Goal: Transaction & Acquisition: Book appointment/travel/reservation

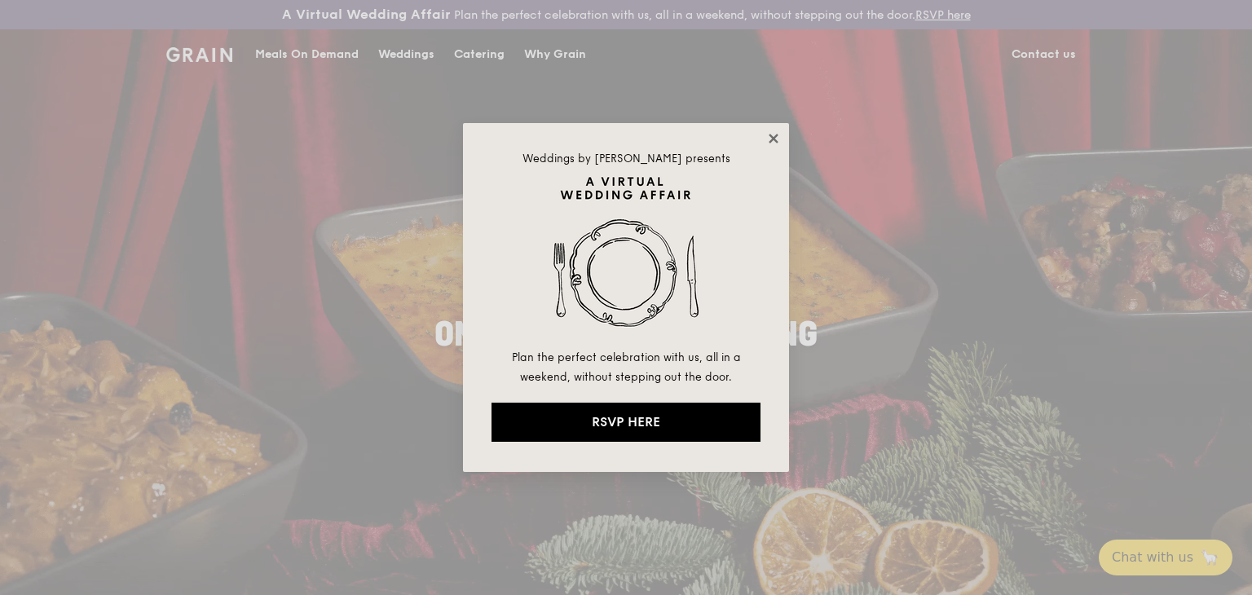
click at [772, 136] on icon at bounding box center [773, 138] width 9 height 9
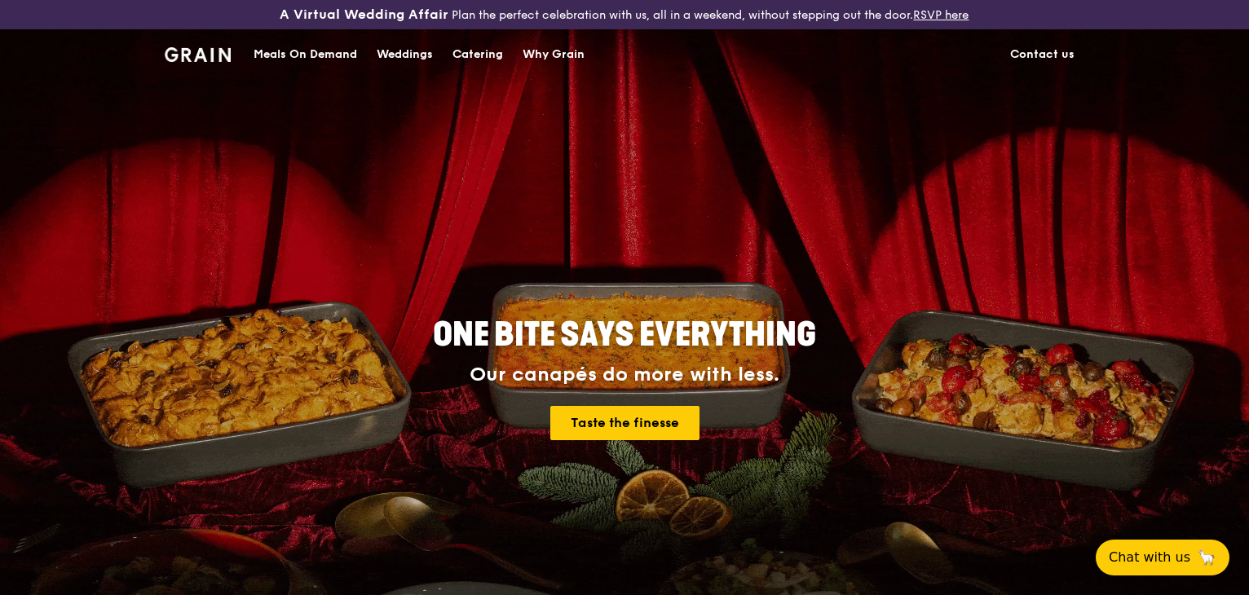
click at [412, 51] on div "Weddings" at bounding box center [405, 54] width 56 height 49
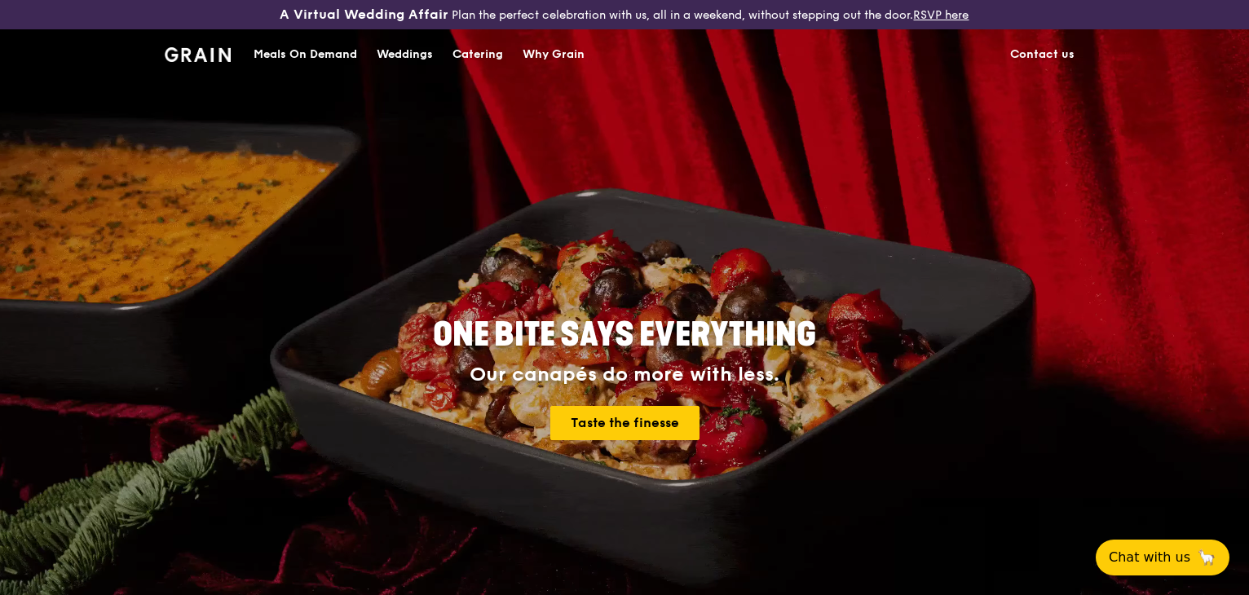
click at [484, 54] on div "Catering" at bounding box center [477, 54] width 51 height 49
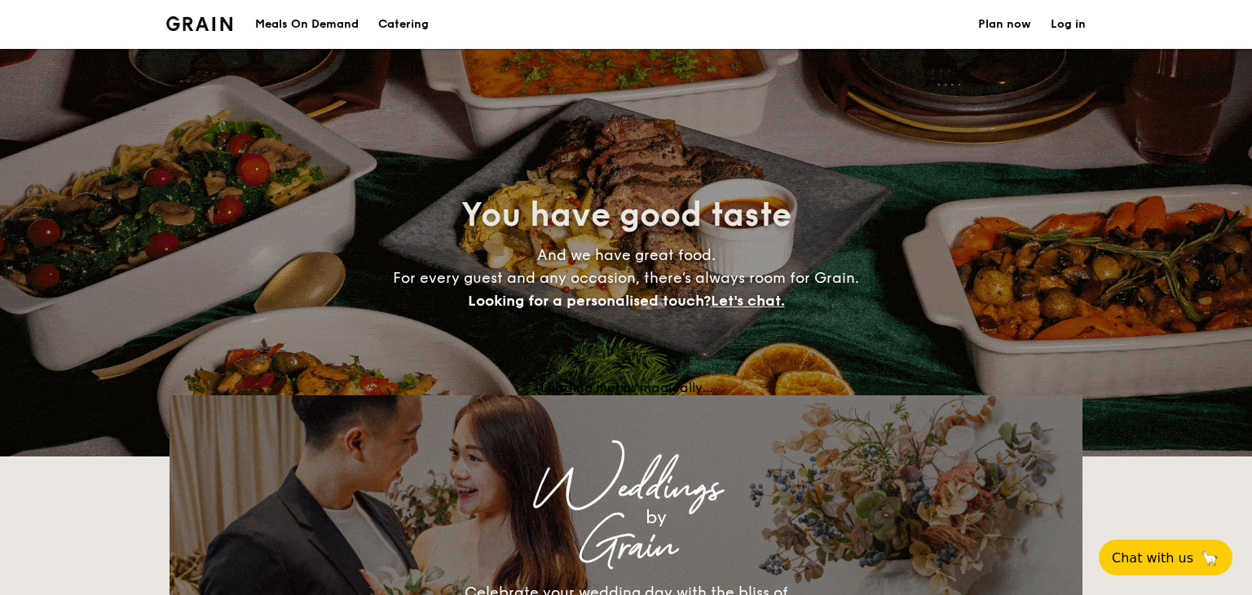
select select
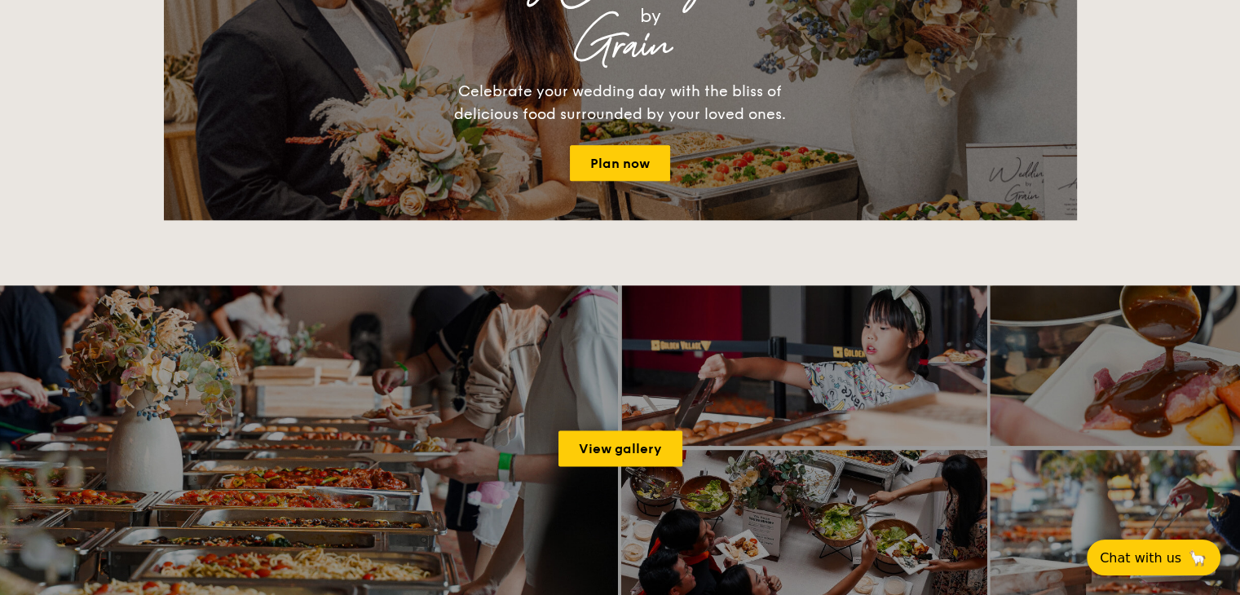
scroll to position [2526, 0]
